Goal: Information Seeking & Learning: Check status

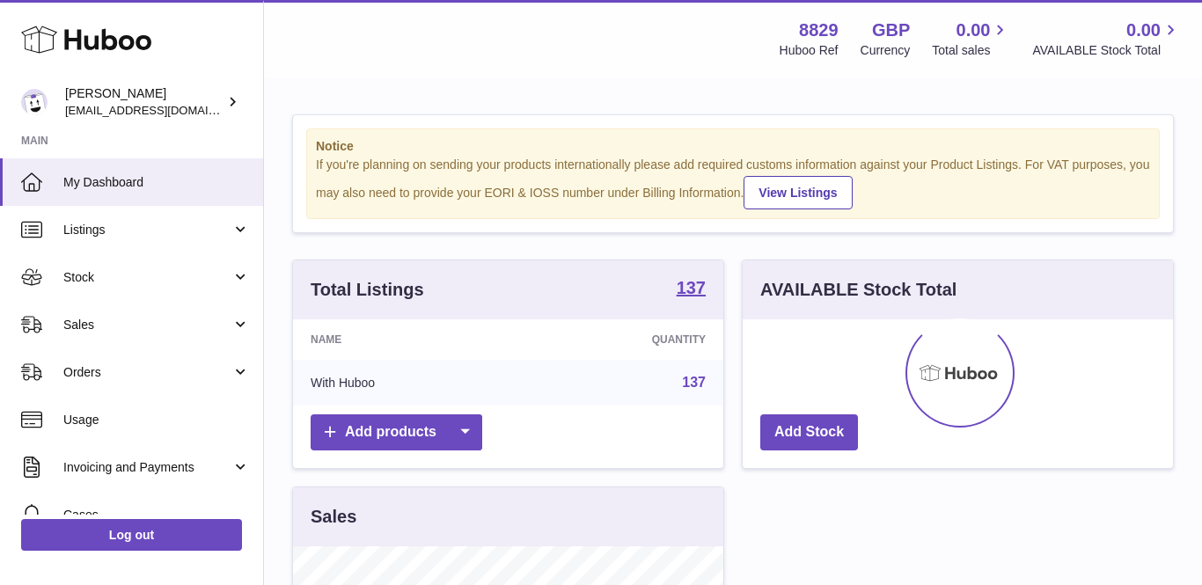
scroll to position [274, 430]
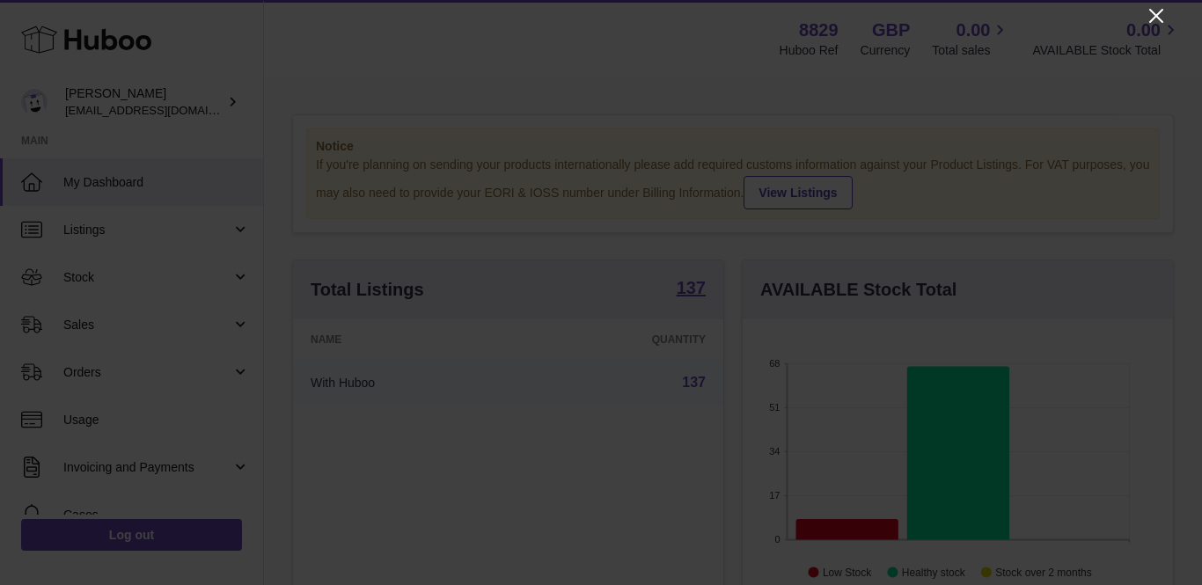
click at [1158, 19] on icon "Close" at bounding box center [1155, 15] width 21 height 21
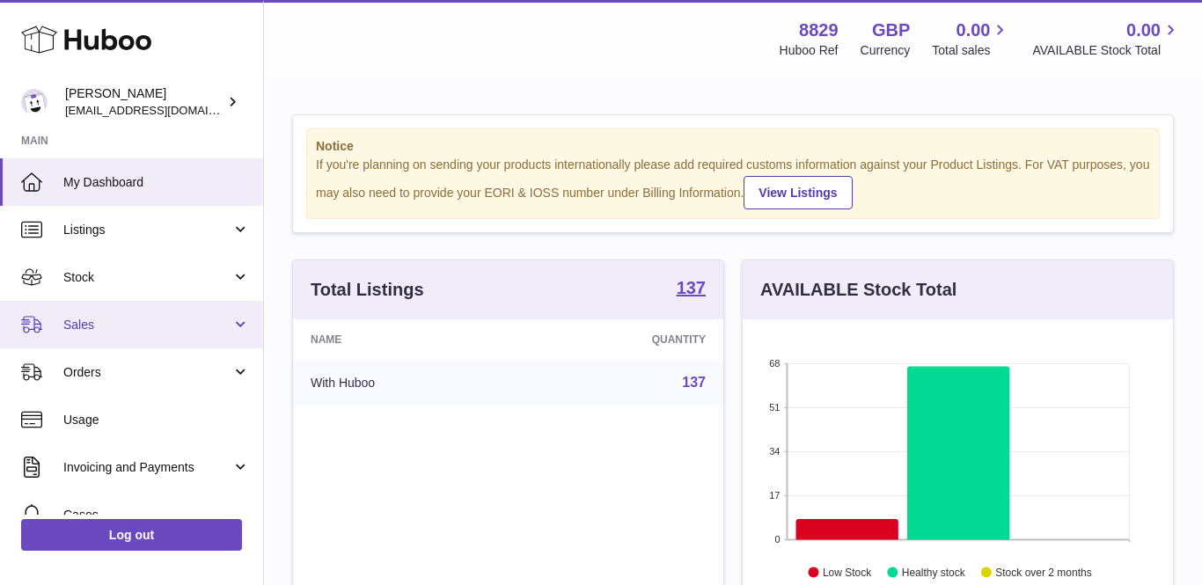
click at [98, 320] on span "Sales" at bounding box center [147, 325] width 168 height 17
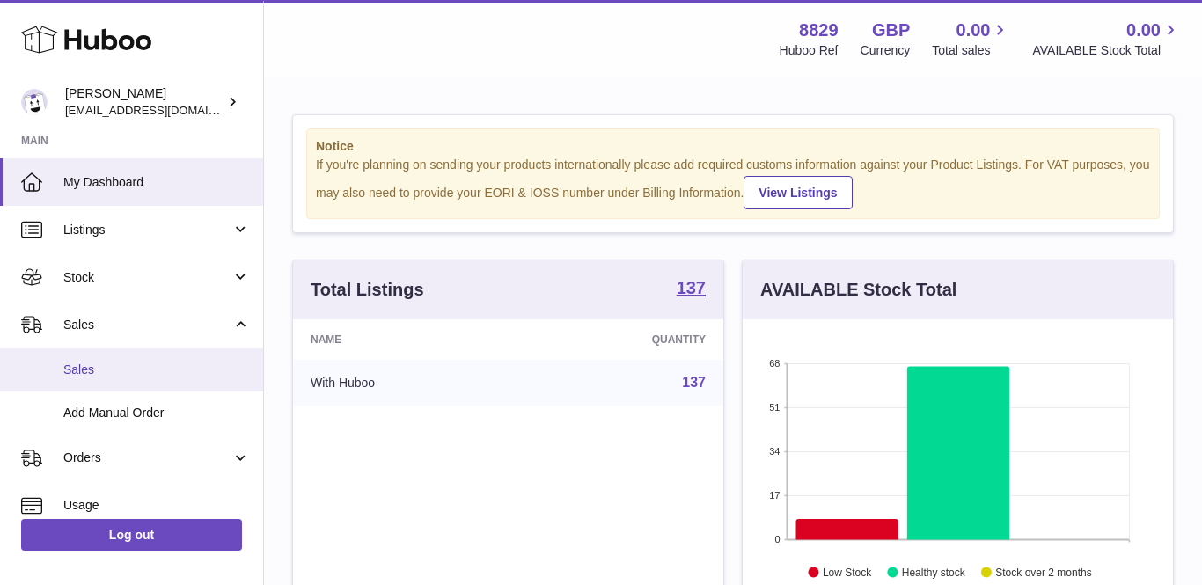
click at [100, 353] on link "Sales" at bounding box center [131, 369] width 263 height 43
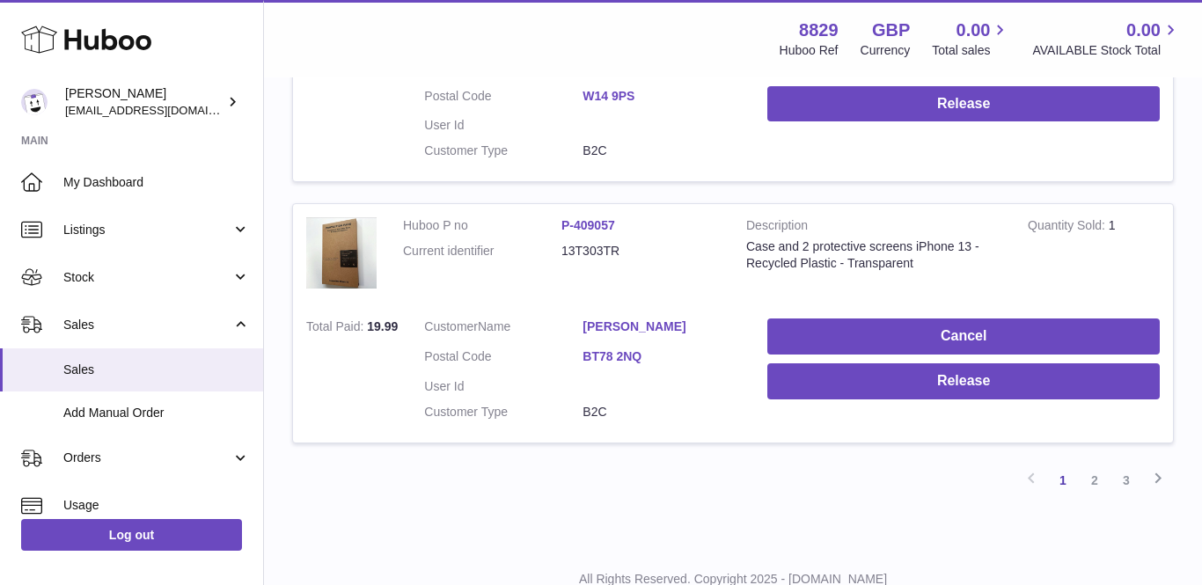
scroll to position [2507, 0]
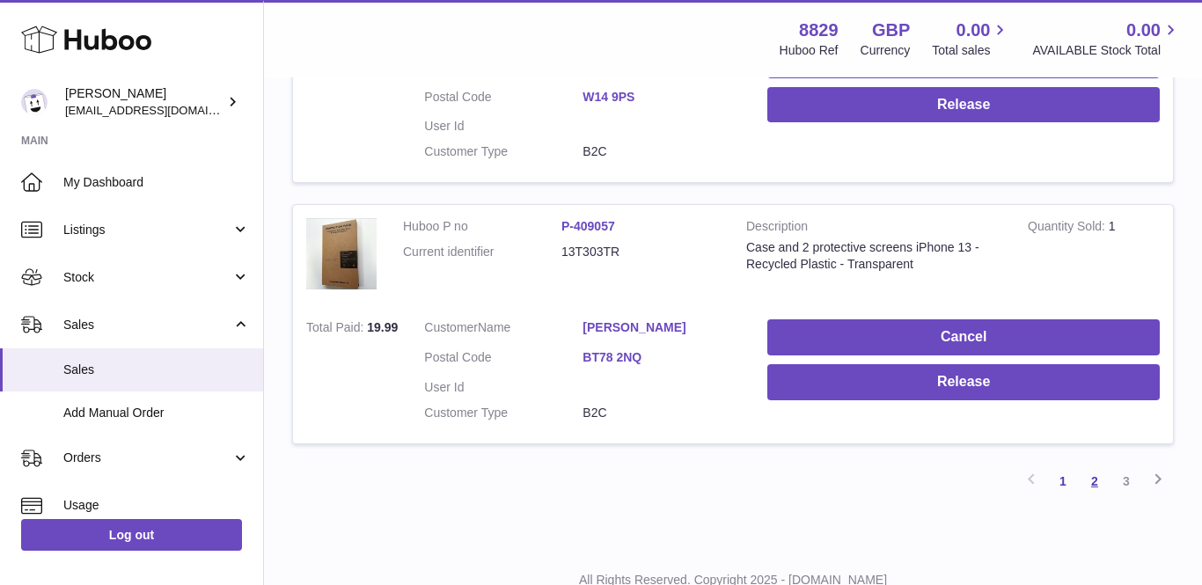
click at [1089, 465] on link "2" at bounding box center [1094, 481] width 32 height 32
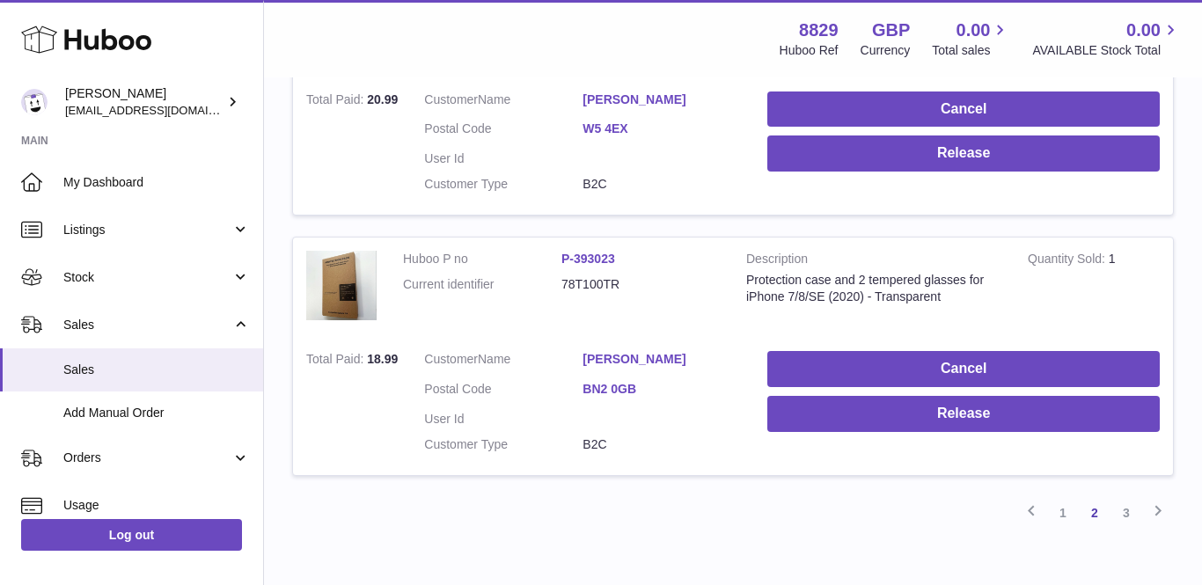
scroll to position [2464, 0]
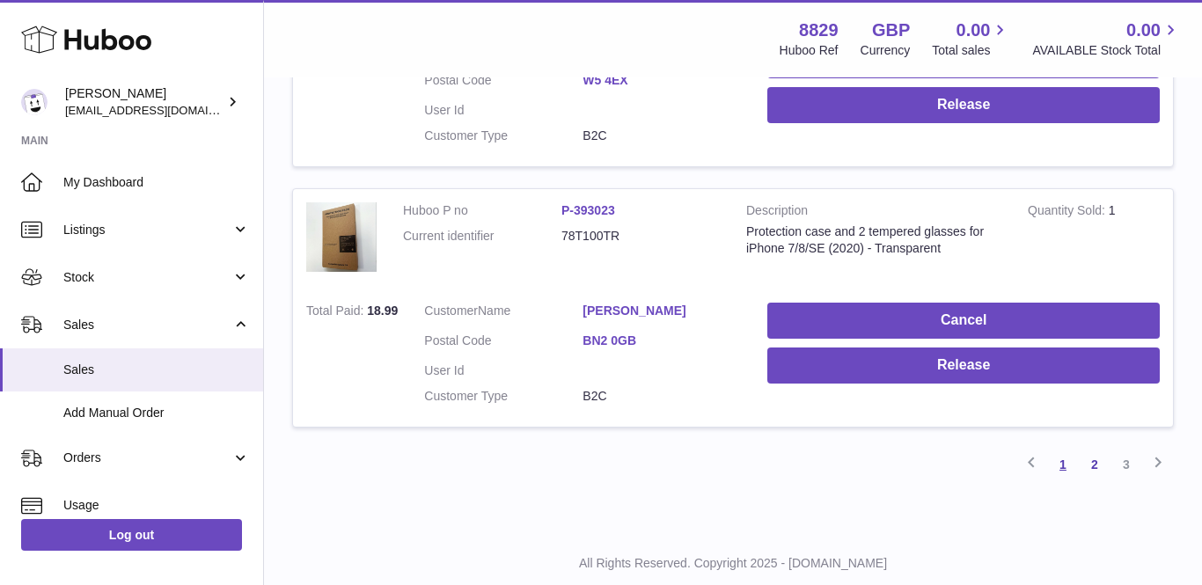
click at [1061, 449] on link "1" at bounding box center [1063, 465] width 32 height 32
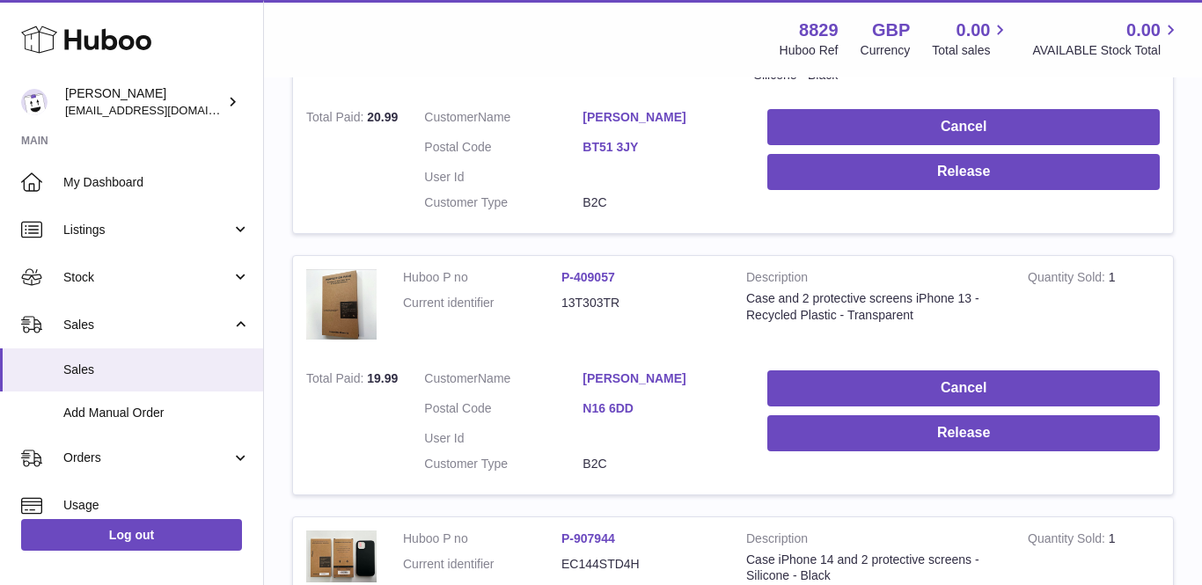
scroll to position [79, 0]
